Goal: Information Seeking & Learning: Learn about a topic

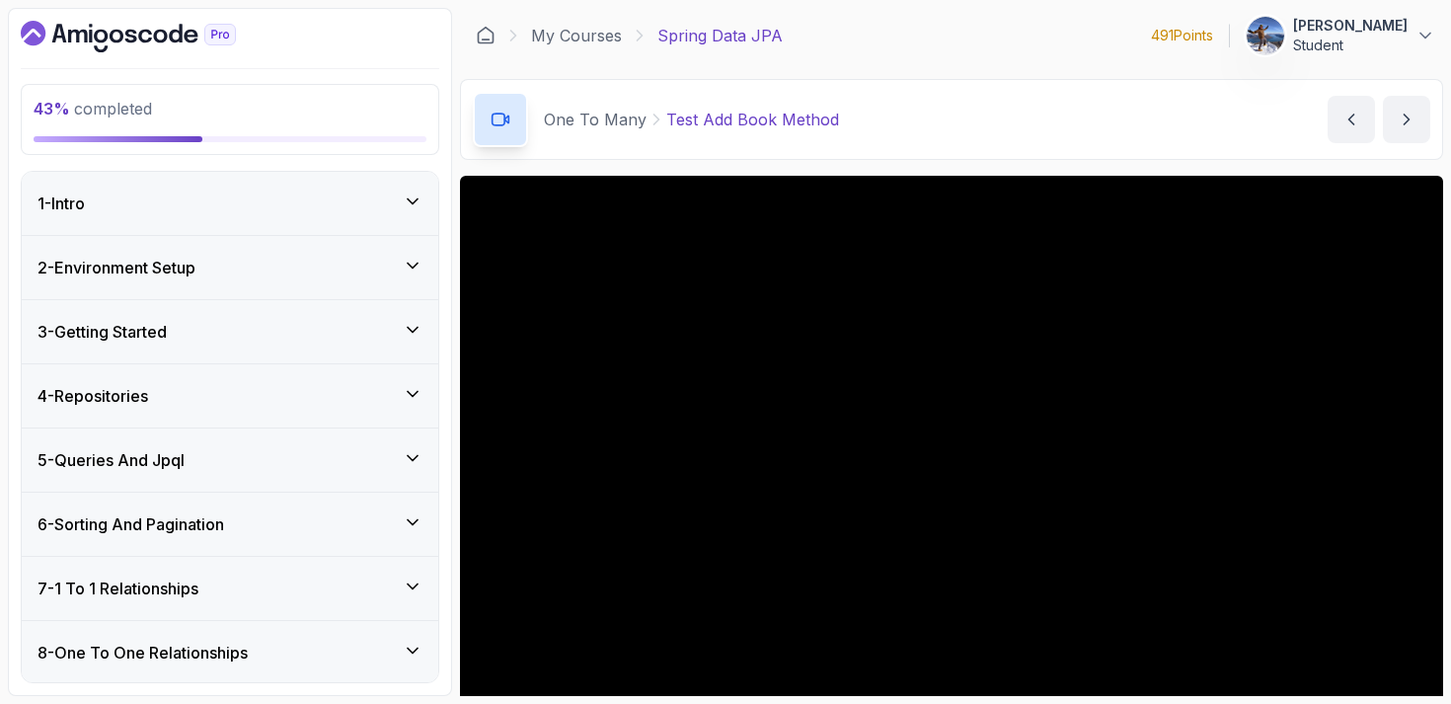
scroll to position [90, 0]
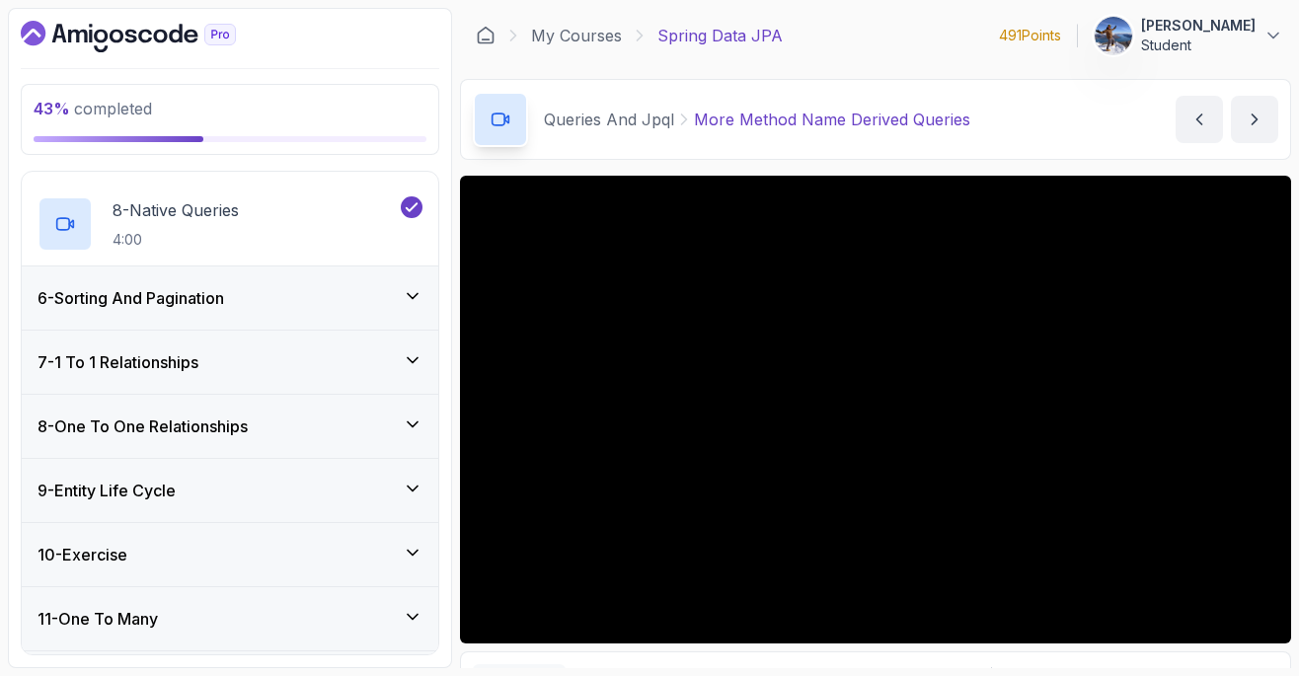
click at [323, 301] on div "6 - Sorting And Pagination" at bounding box center [230, 298] width 385 height 24
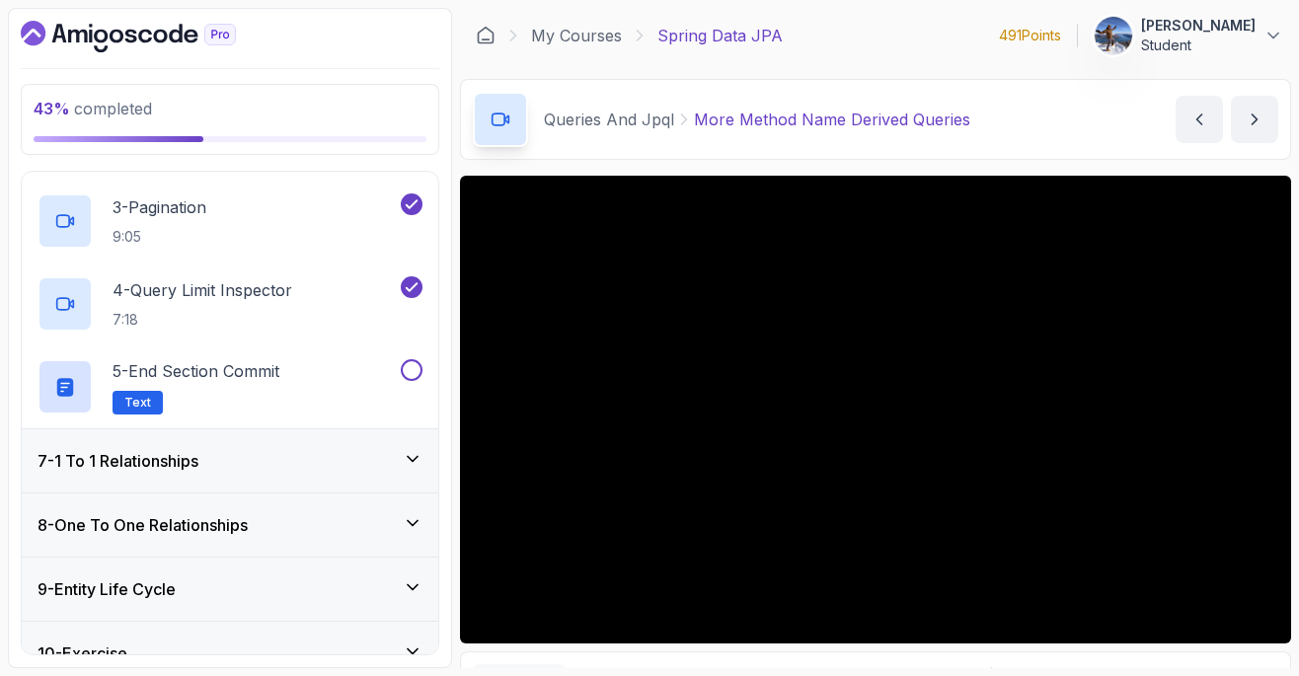
click at [319, 465] on div "7 - 1 To 1 Relationships" at bounding box center [230, 461] width 385 height 24
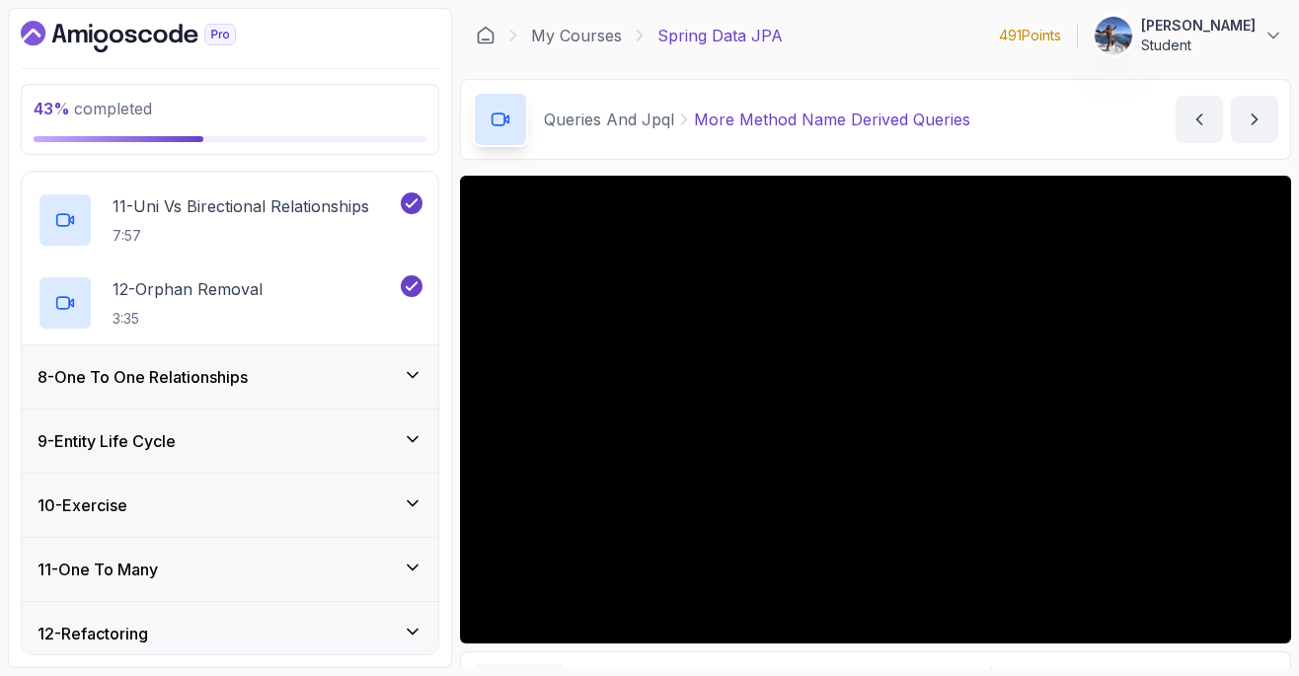
click at [289, 374] on div "8 - One To One Relationships" at bounding box center [230, 377] width 385 height 24
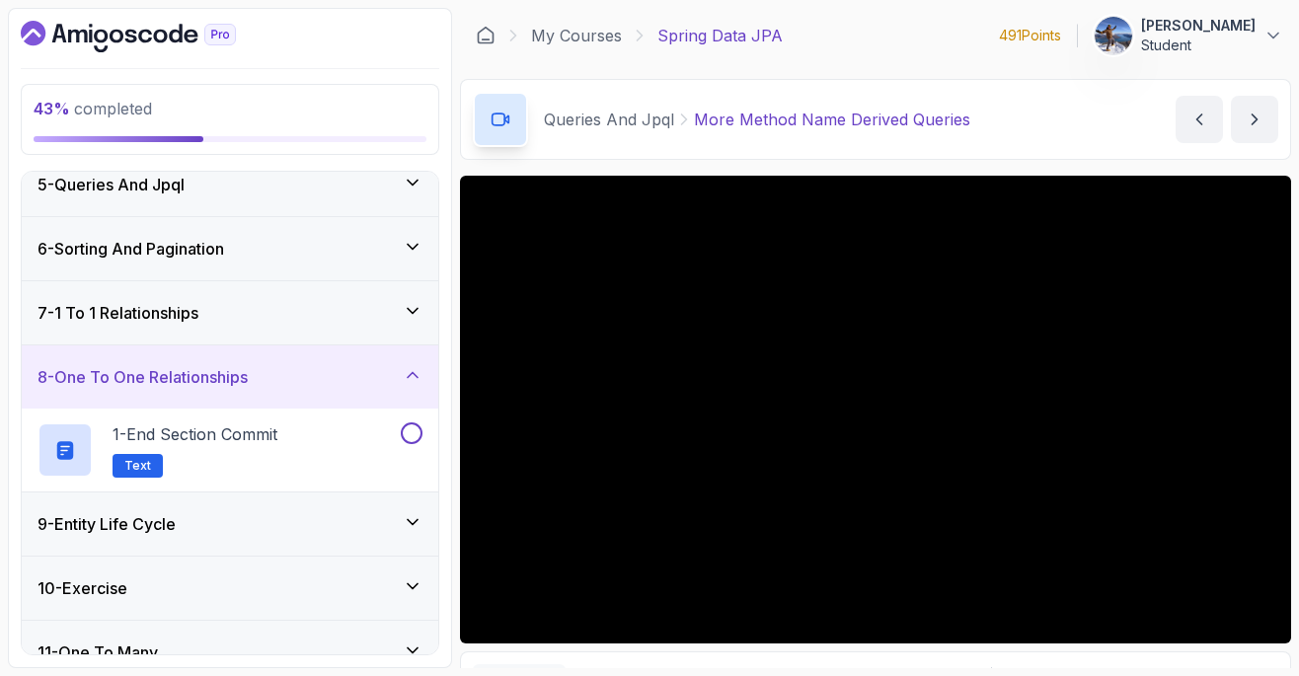
scroll to position [418, 0]
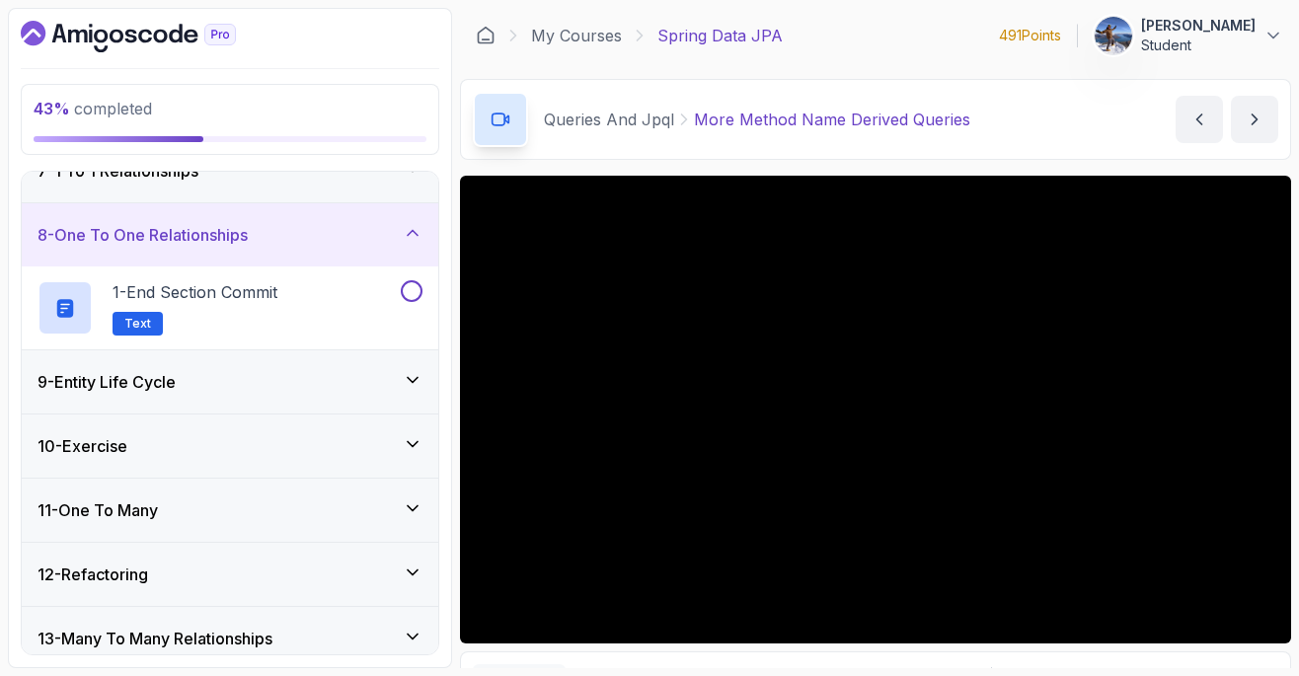
click at [342, 368] on div "9 - Entity Life Cycle" at bounding box center [230, 381] width 417 height 63
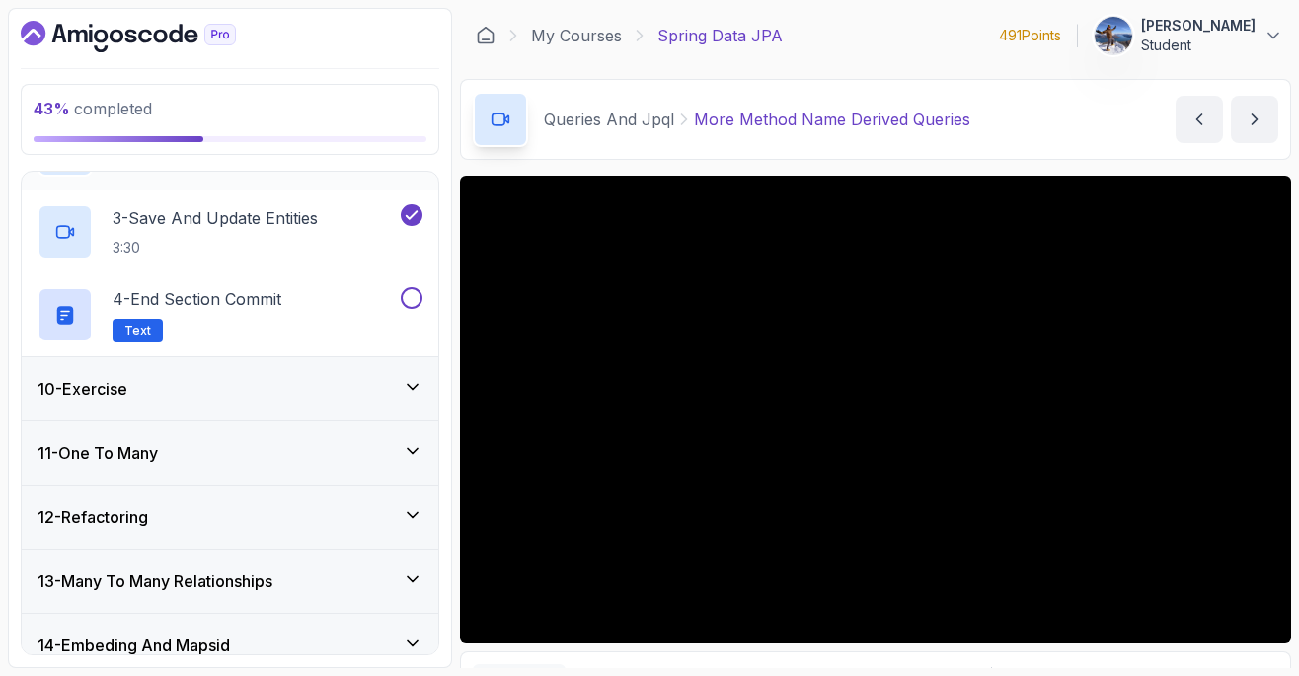
scroll to position [763, 0]
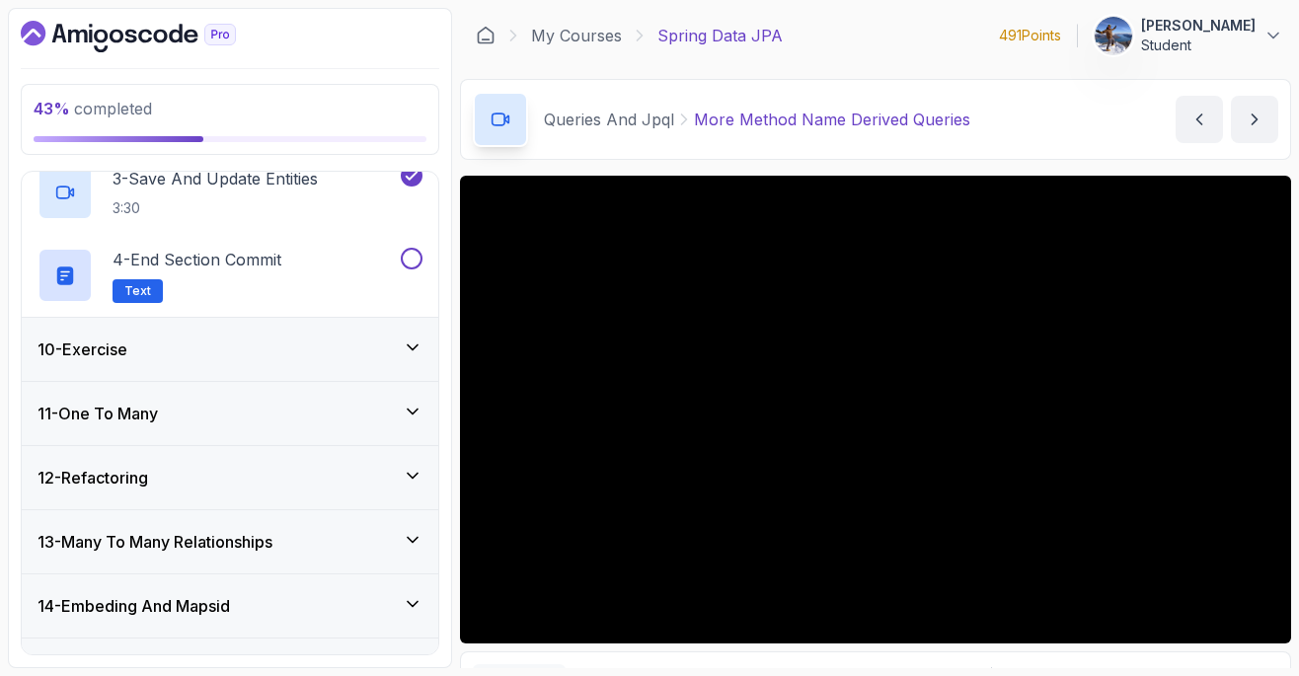
click at [335, 348] on div "10 - Exercise" at bounding box center [230, 350] width 385 height 24
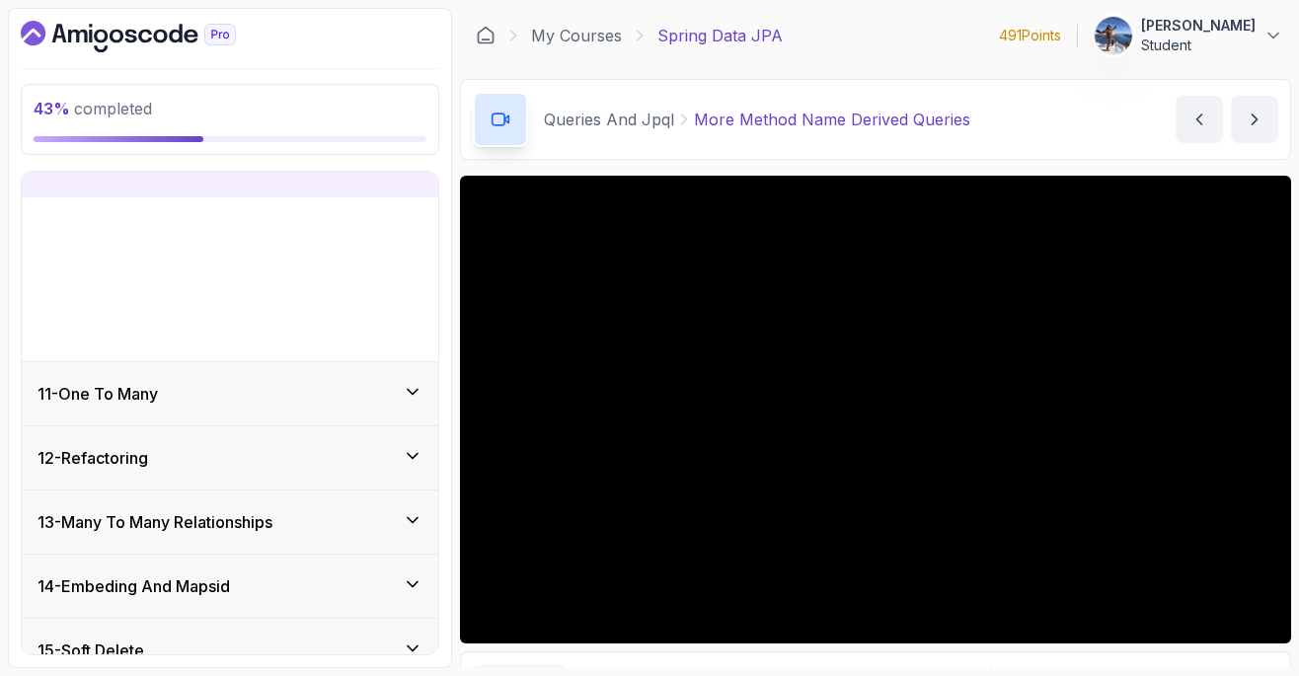
scroll to position [606, 0]
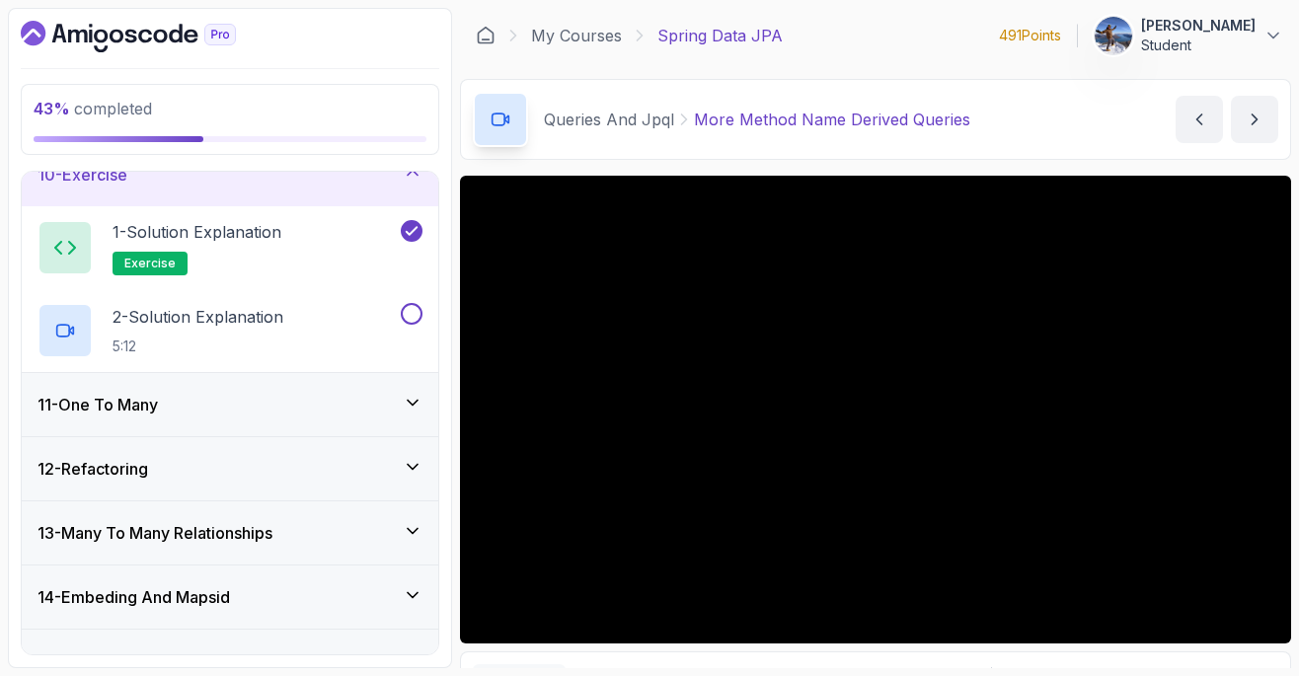
click at [337, 426] on div "11 - One To Many" at bounding box center [230, 404] width 417 height 63
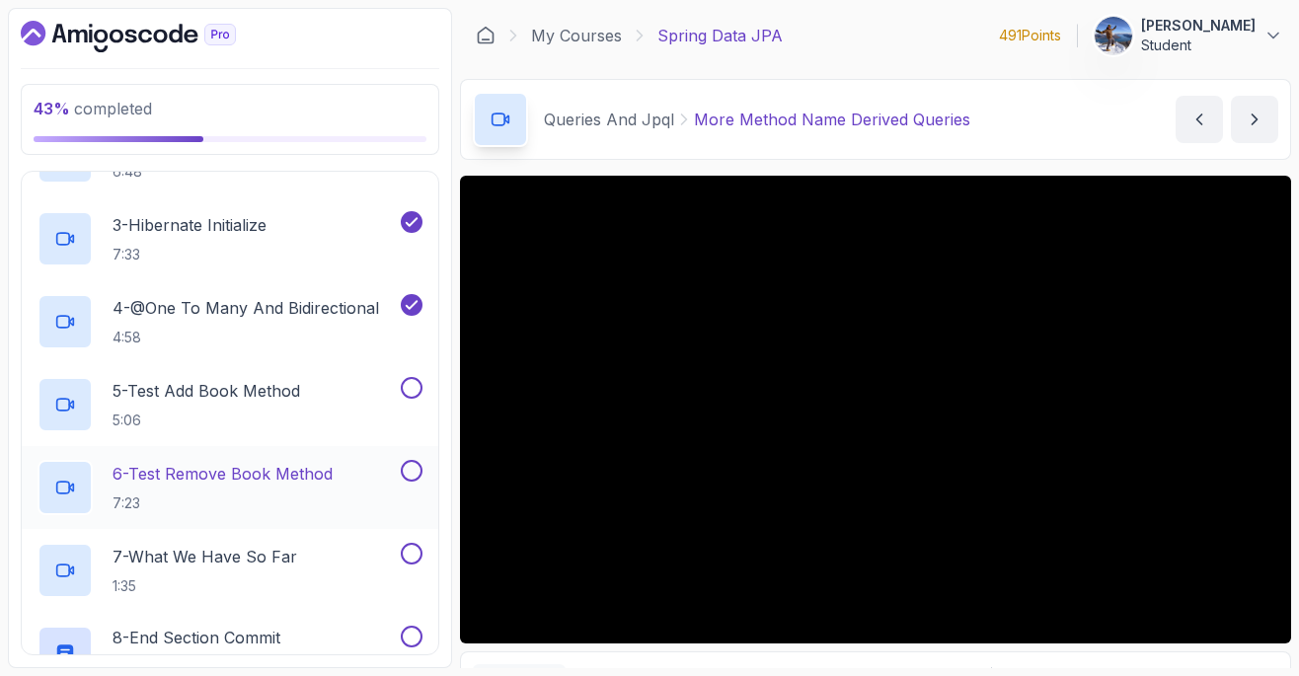
scroll to position [796, 0]
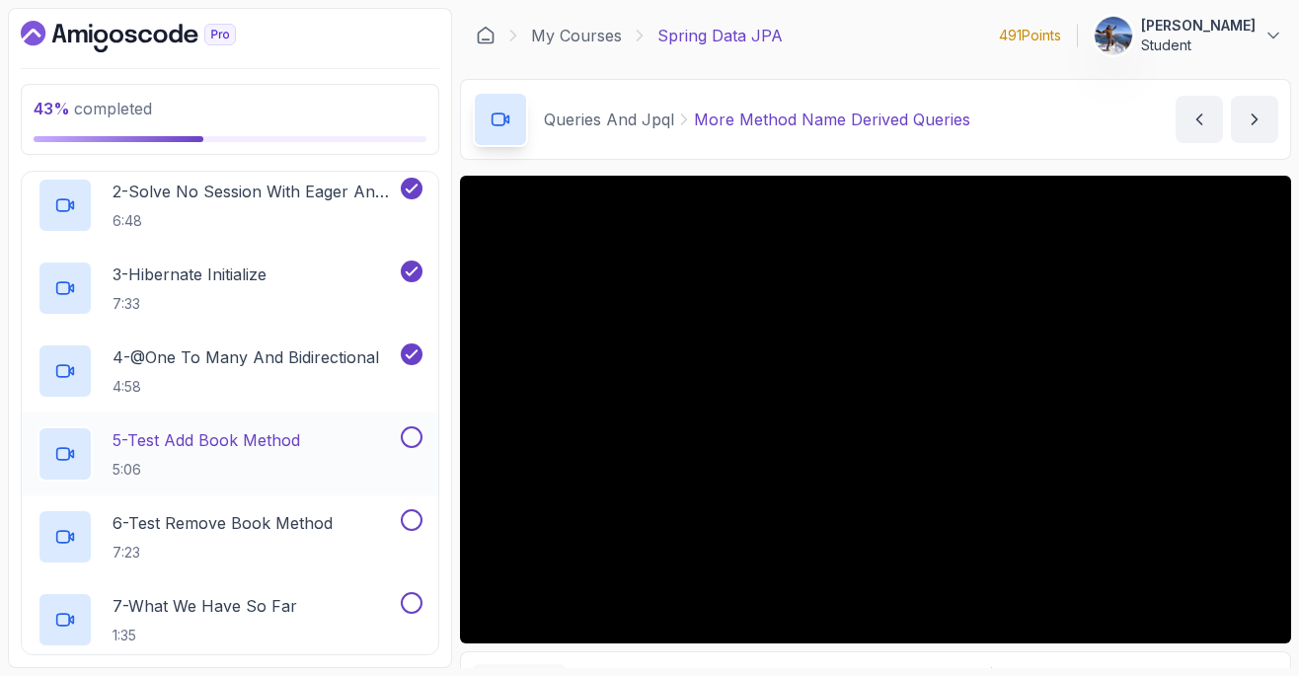
click at [283, 436] on p "5 - Test Add Book Method" at bounding box center [207, 440] width 188 height 24
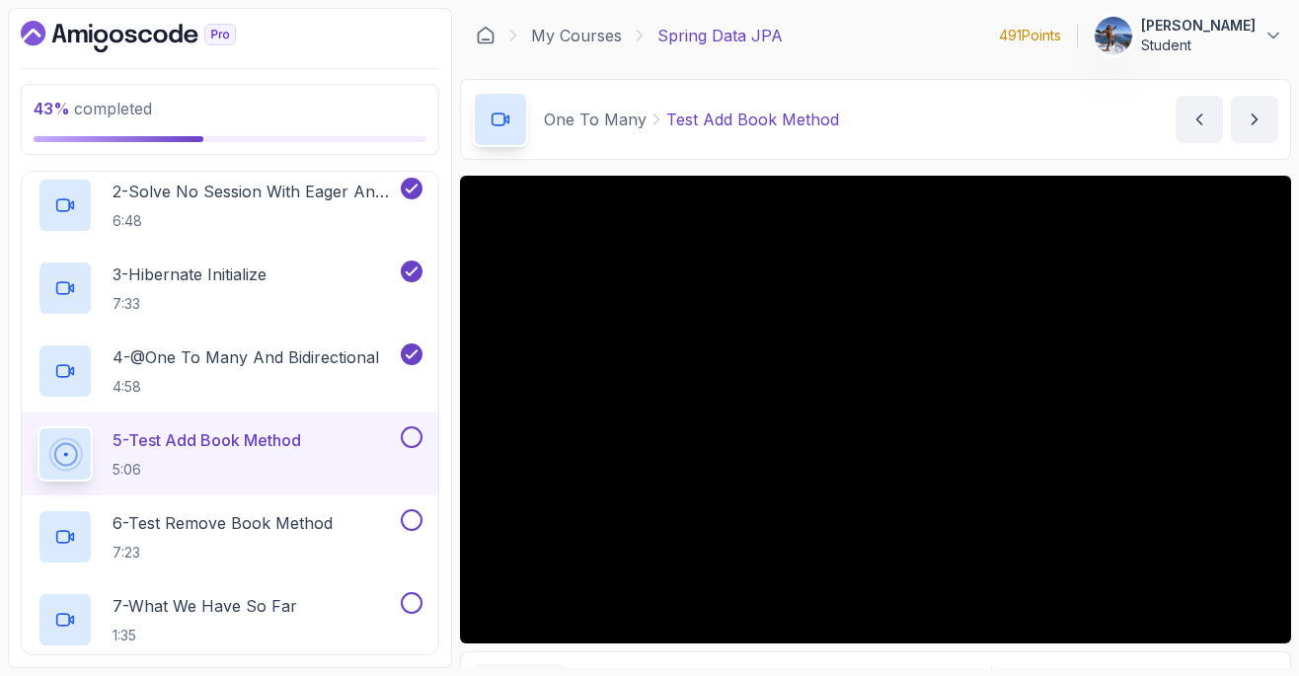
click at [405, 433] on button at bounding box center [412, 437] width 22 height 22
click at [304, 516] on p "6 - Test Remove Book Method" at bounding box center [223, 523] width 220 height 24
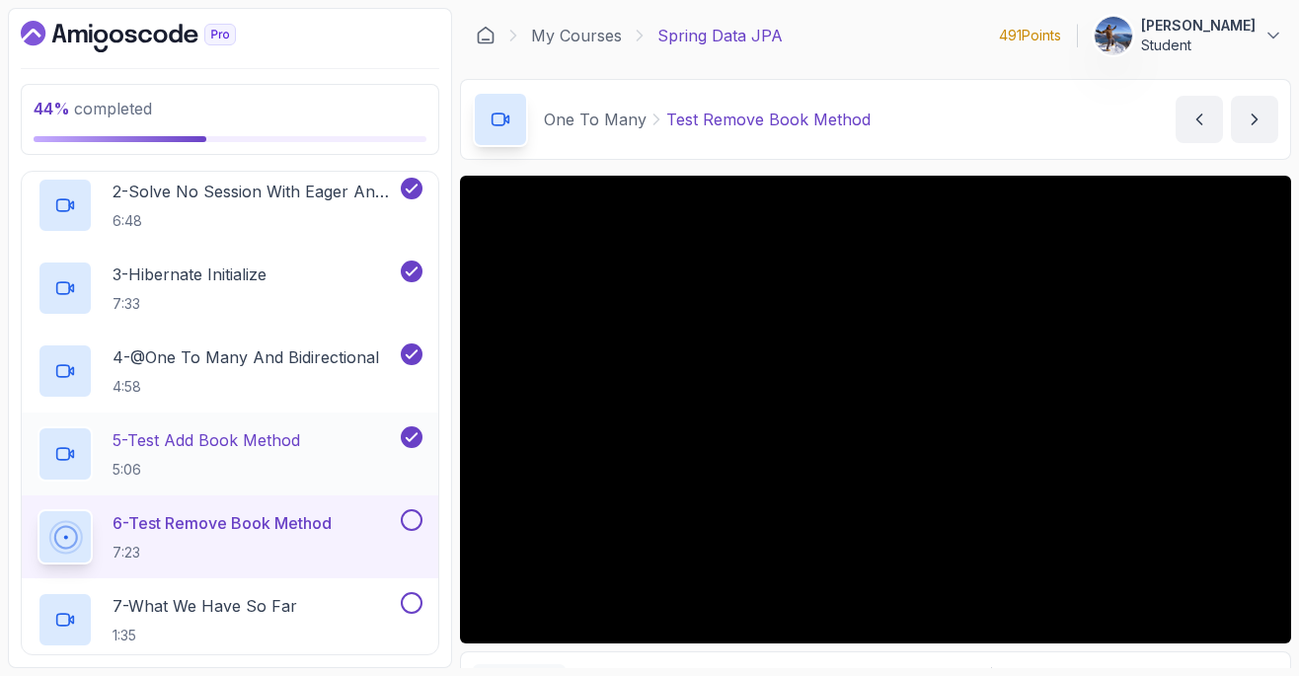
click at [330, 432] on div "5 - Test Add Book Method 5:06" at bounding box center [217, 453] width 359 height 55
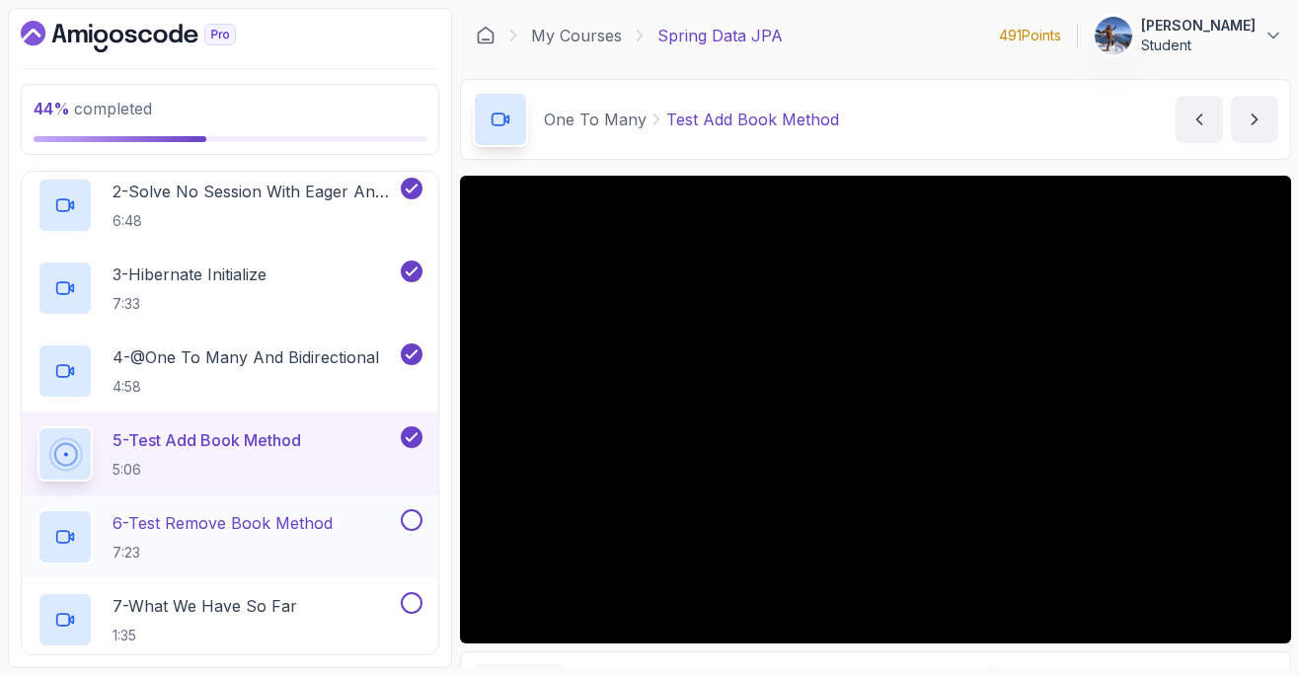
click at [261, 538] on h2 "6 - Test Remove Book Method 7:23" at bounding box center [223, 536] width 220 height 51
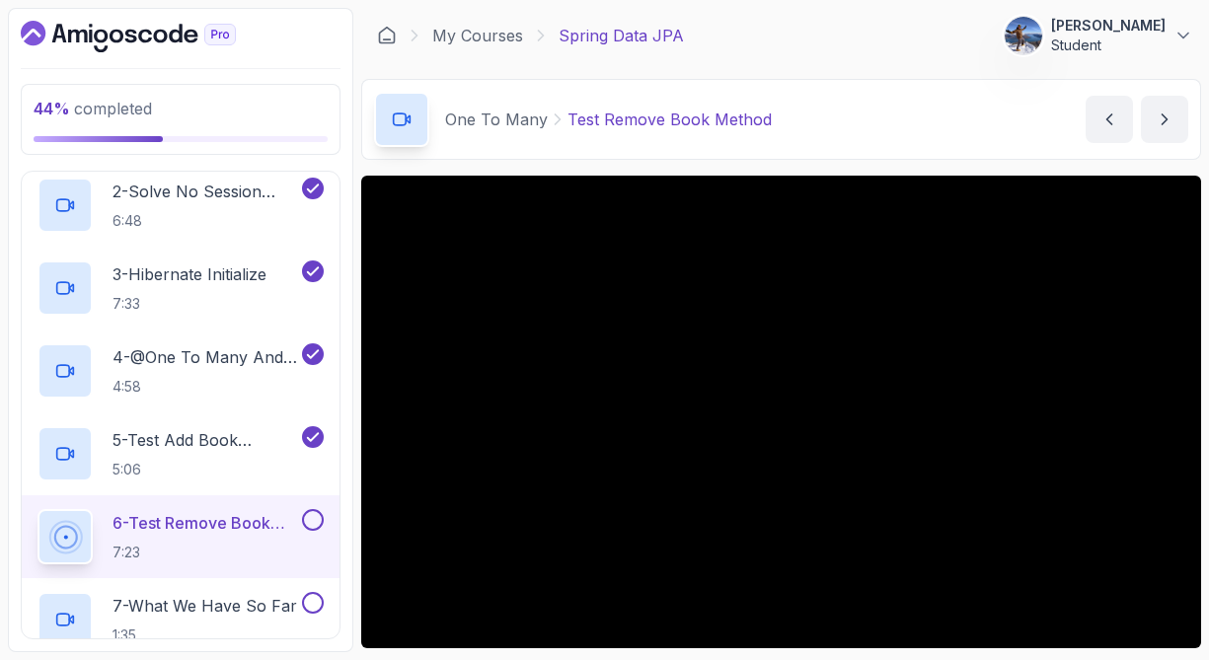
scroll to position [11, 0]
